Goal: Task Accomplishment & Management: Use online tool/utility

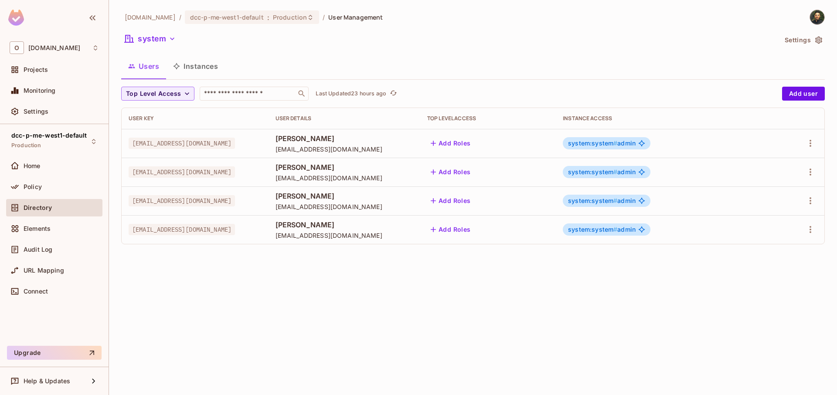
click at [54, 204] on div "Directory" at bounding box center [61, 207] width 75 height 7
click at [43, 188] on div "Policy" at bounding box center [61, 186] width 75 height 7
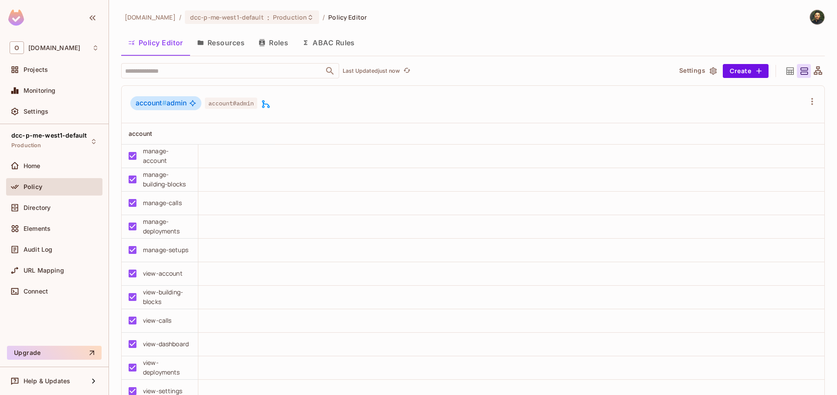
click at [231, 47] on button "Resources" at bounding box center [220, 43] width 61 height 22
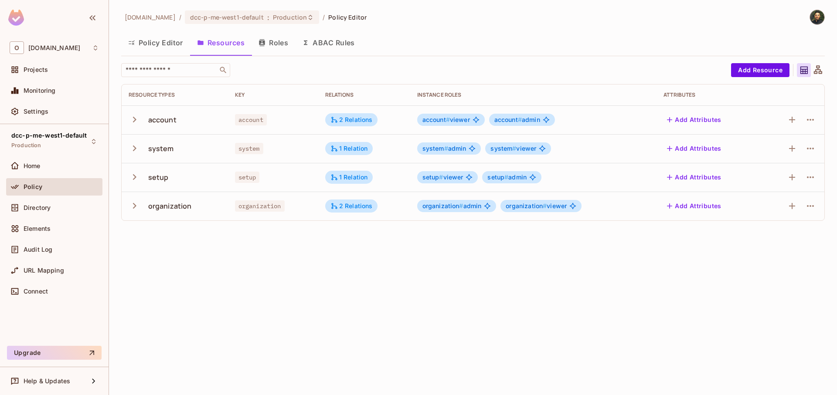
click at [129, 149] on icon "button" at bounding box center [135, 148] width 12 height 12
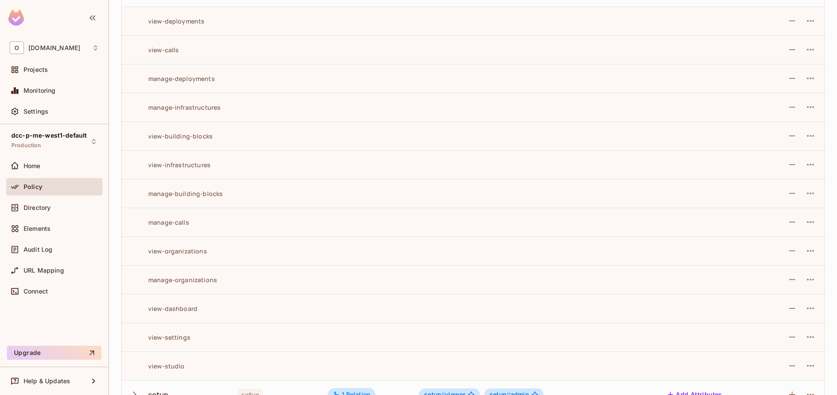
scroll to position [157, 0]
drag, startPoint x: 146, startPoint y: 251, endPoint x: 211, endPoint y: 252, distance: 64.5
click at [211, 252] on div "view-organizations" at bounding box center [176, 251] width 95 height 8
copy div "view-organizations"
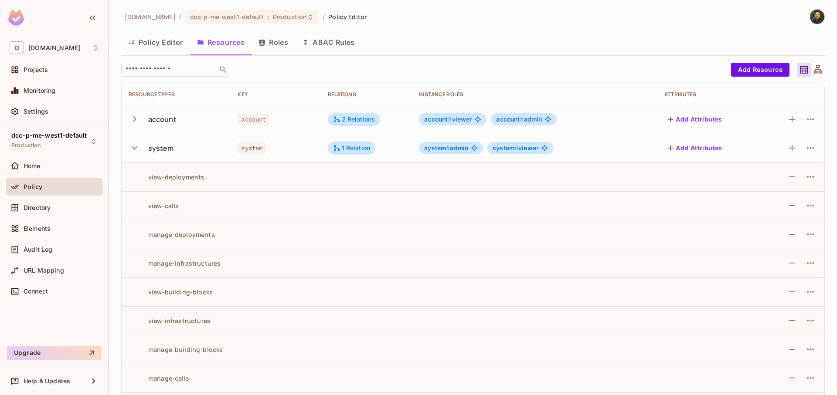
scroll to position [0, 0]
